Goal: Task Accomplishment & Management: Complete application form

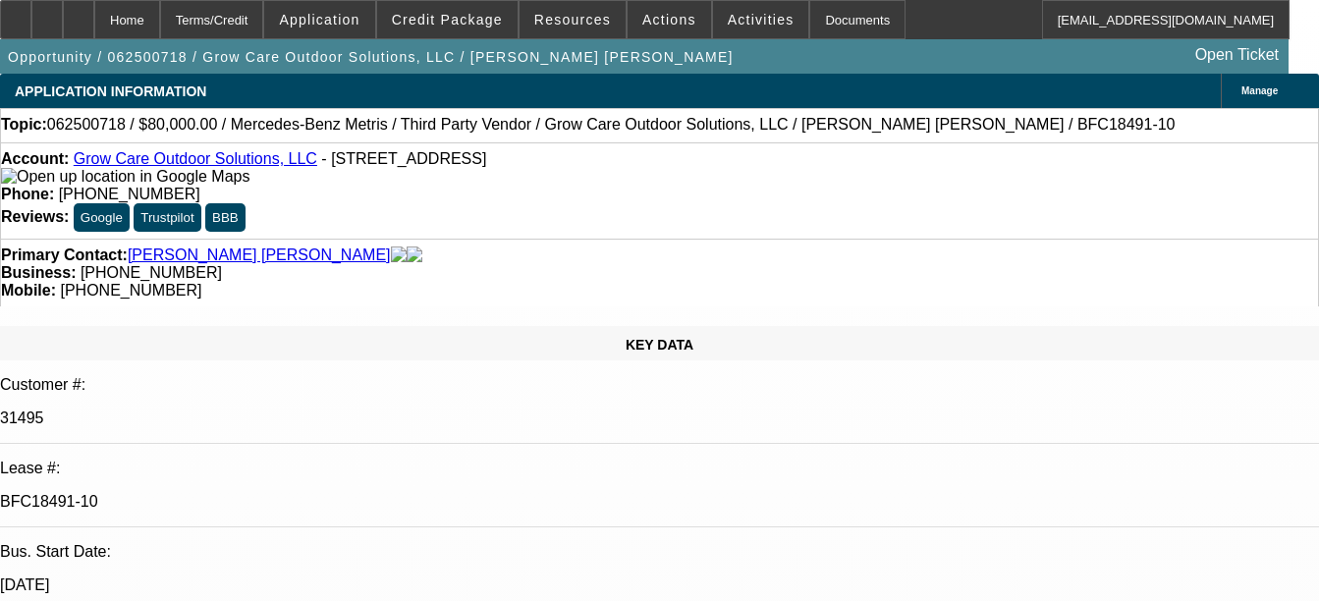
select select "0"
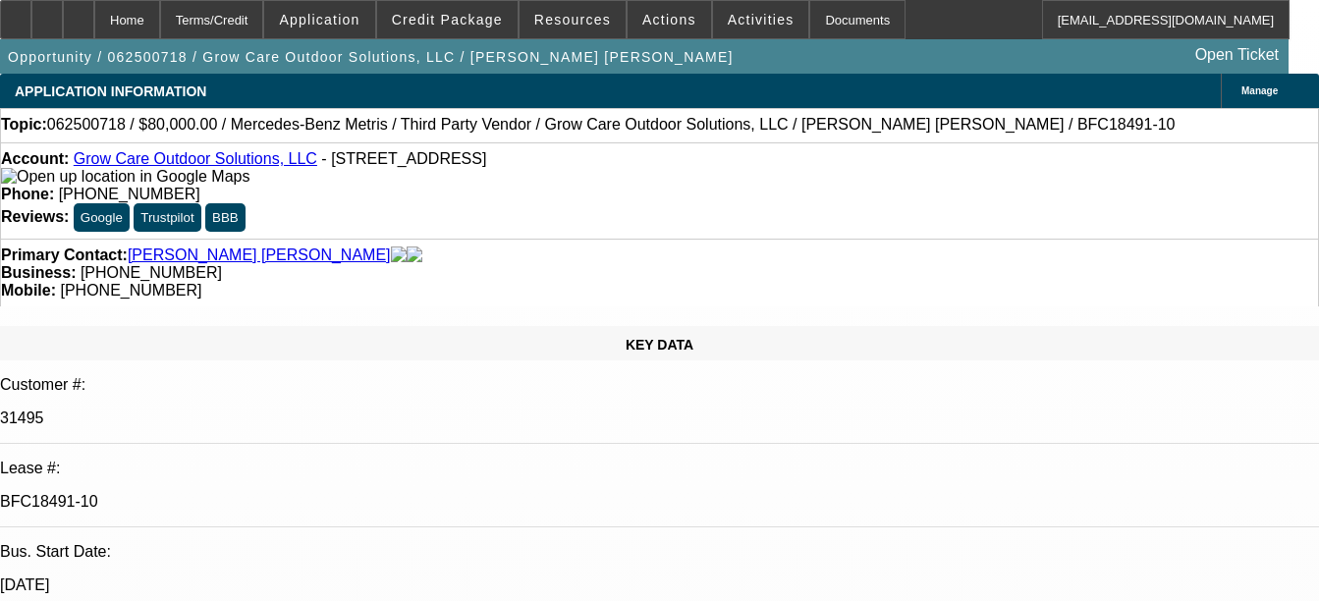
select select "0"
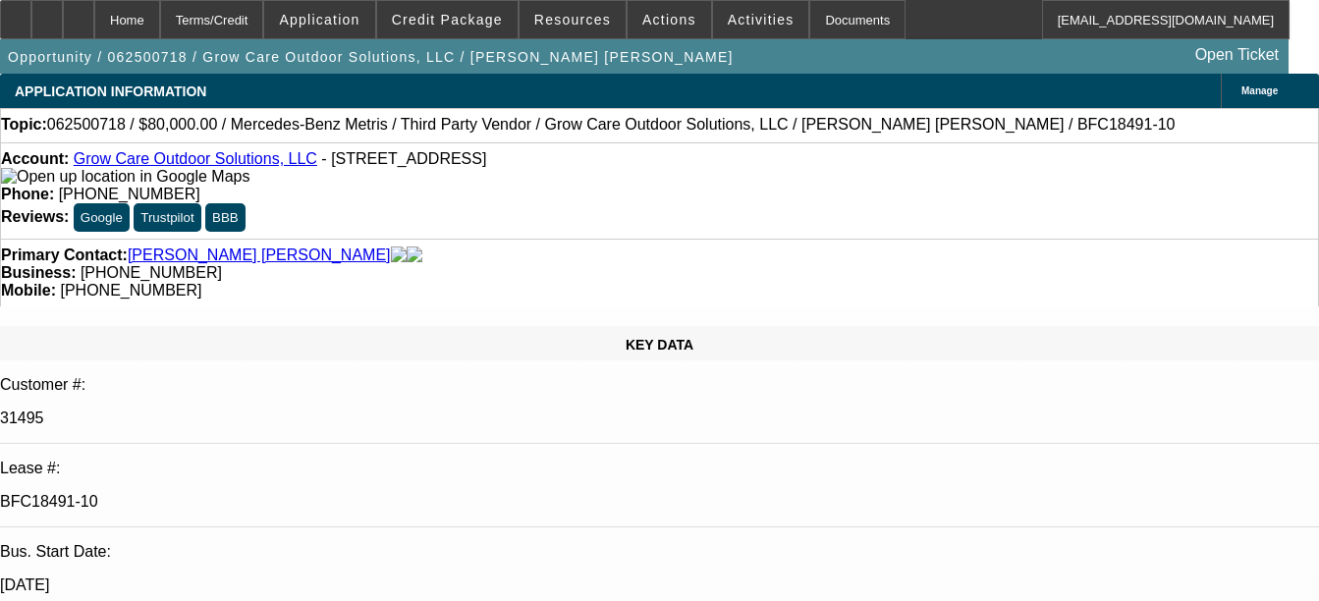
select select "0"
select select "1"
select select "6"
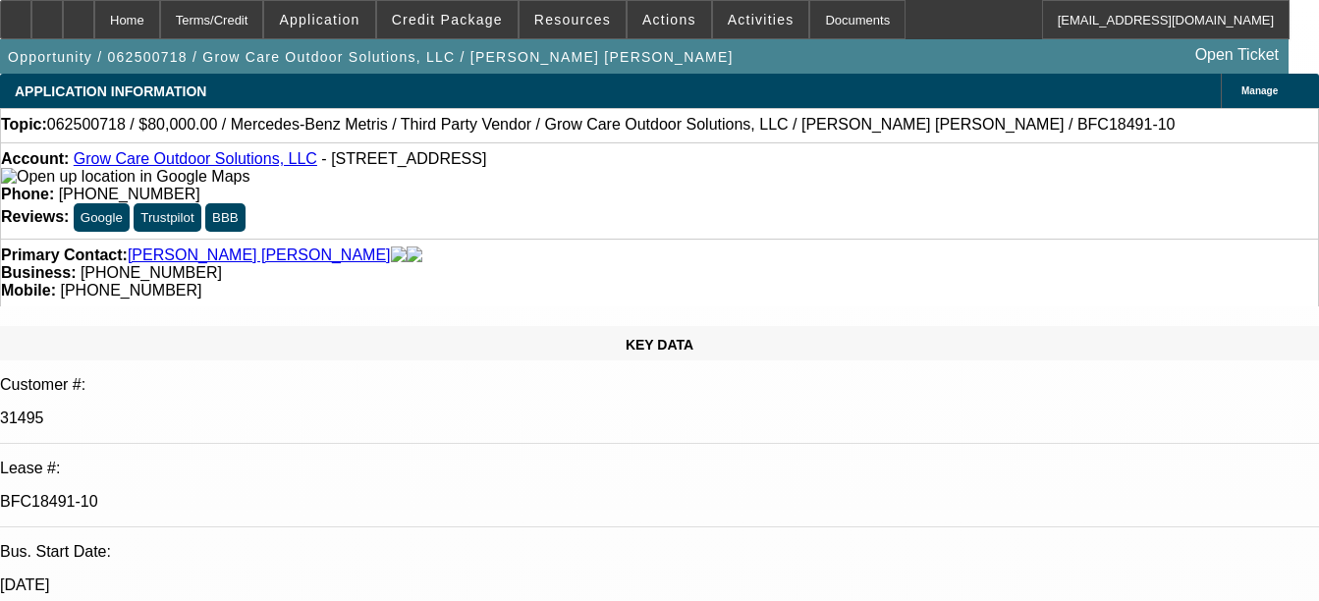
select select "1"
select select "6"
select select "1"
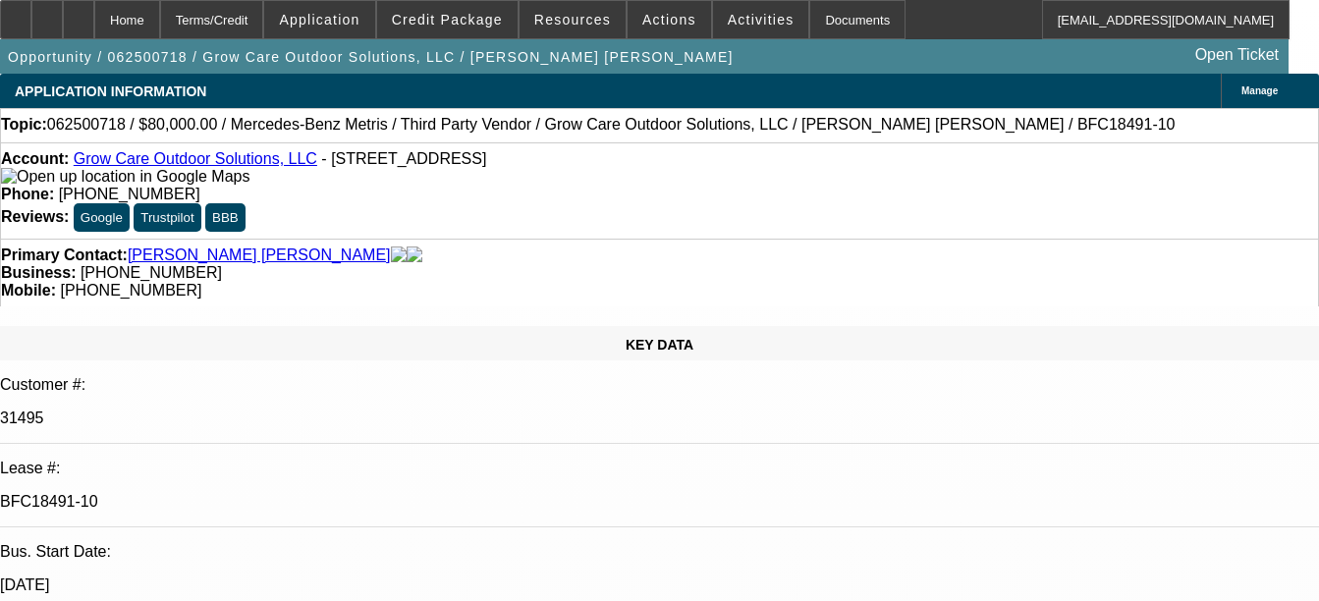
select select "6"
select select "1"
select select "6"
click at [809, 11] on div "Documents" at bounding box center [857, 19] width 96 height 39
